Goal: Task Accomplishment & Management: Complete application form

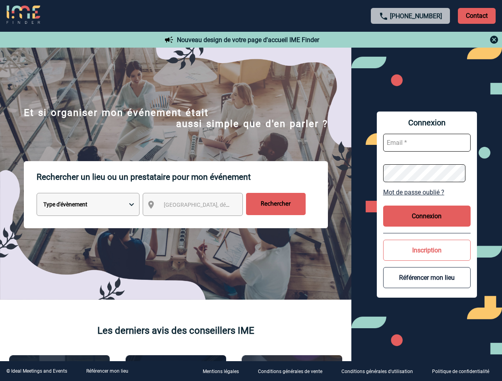
click at [251, 191] on p "Rechercher un lieu ou un prestataire pour mon événement" at bounding box center [182, 177] width 291 height 32
click at [476, 15] on p "Contact" at bounding box center [477, 16] width 38 height 16
click at [410, 40] on div at bounding box center [410, 40] width 177 height 10
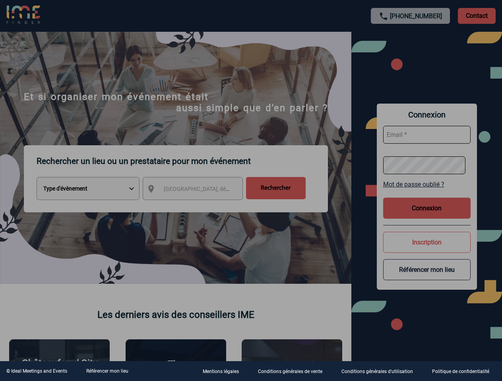
click at [200, 206] on div at bounding box center [251, 190] width 502 height 381
click at [427, 192] on div at bounding box center [251, 190] width 502 height 381
click at [427, 216] on div at bounding box center [251, 190] width 502 height 381
click at [427, 250] on div at bounding box center [251, 190] width 502 height 381
click at [427, 278] on div at bounding box center [251, 190] width 502 height 381
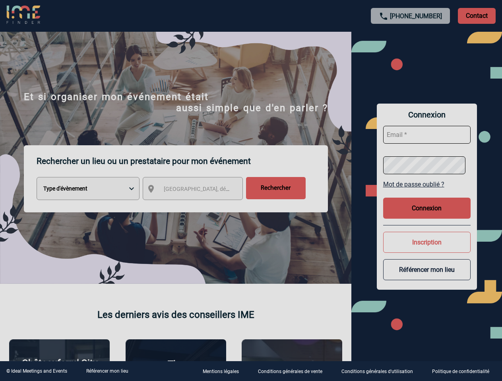
click at [107, 371] on link "Référencer mon lieu" at bounding box center [107, 372] width 42 height 6
